Goal: Information Seeking & Learning: Learn about a topic

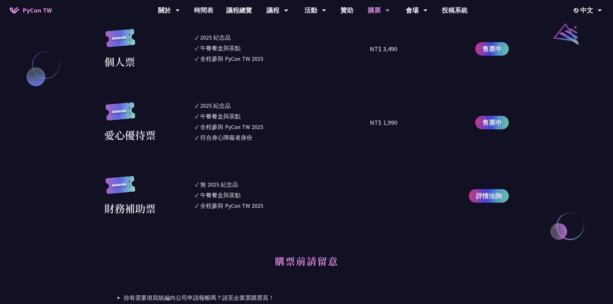
scroll to position [708, 0]
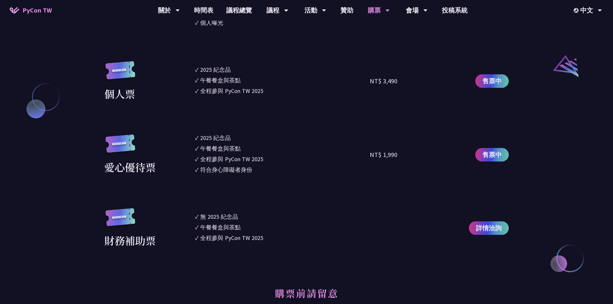
drag, startPoint x: 198, startPoint y: 68, endPoint x: 263, endPoint y: 87, distance: 67.8
click at [263, 87] on ul "✓ 2025 紀念品 ✓ 午餐餐盒與茶點 ✓ 全程參與 PyCon TW 2025" at bounding box center [282, 81] width 175 height 40
click at [262, 90] on div "全程參與 PyCon TW 2025" at bounding box center [231, 91] width 63 height 9
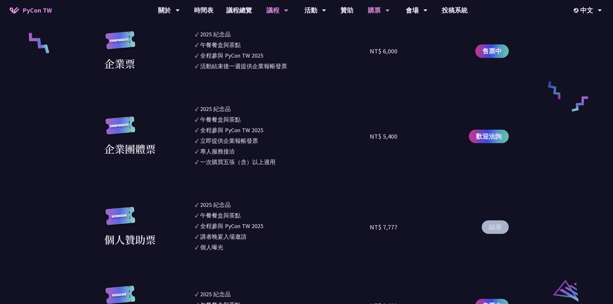
scroll to position [482, 0]
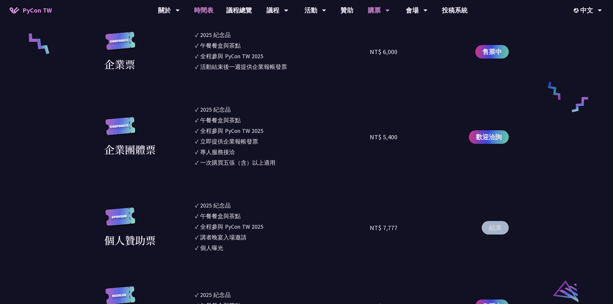
click at [198, 9] on link "時間表" at bounding box center [204, 10] width 32 height 21
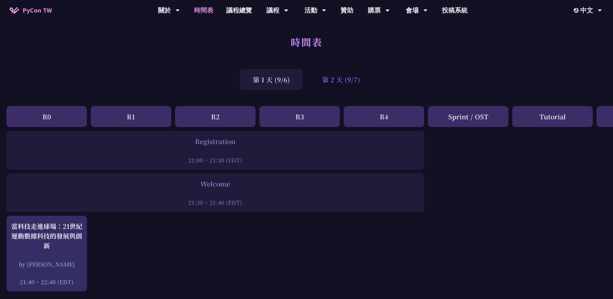
click at [323, 84] on div "第 2 天 (9/7)" at bounding box center [341, 79] width 64 height 21
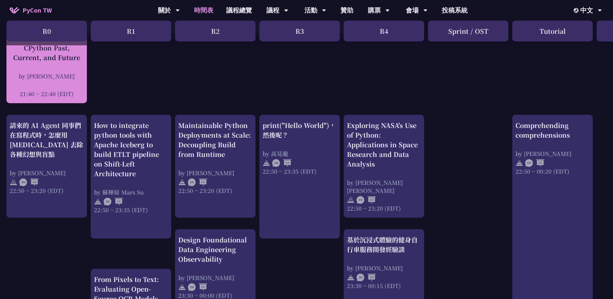
scroll to position [193, 0]
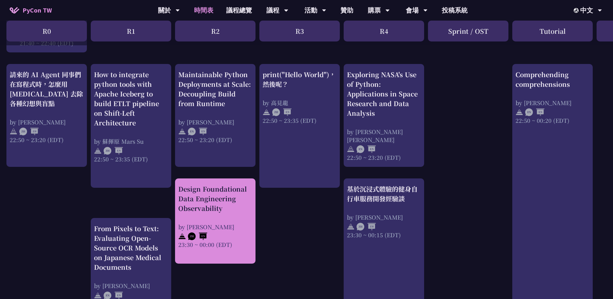
scroll to position [225, 0]
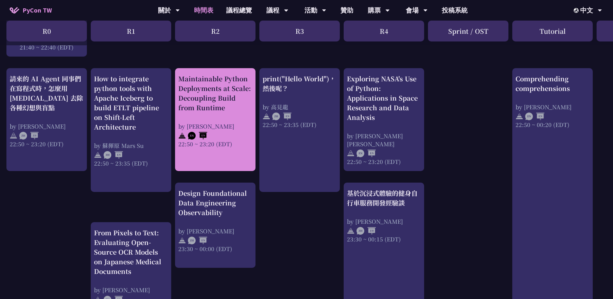
click at [223, 154] on link "Maintainable Python Deployments at Scale: Decoupling Build from Runtime by [PER…" at bounding box center [215, 120] width 74 height 92
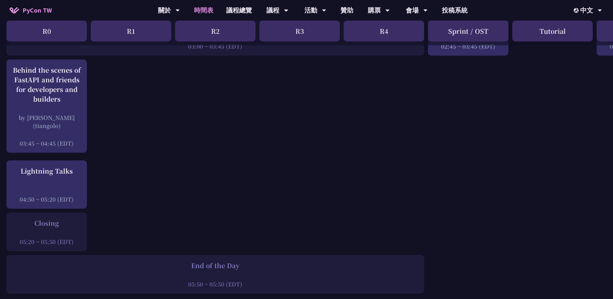
scroll to position [868, 0]
